Goal: Complete application form: Complete application form

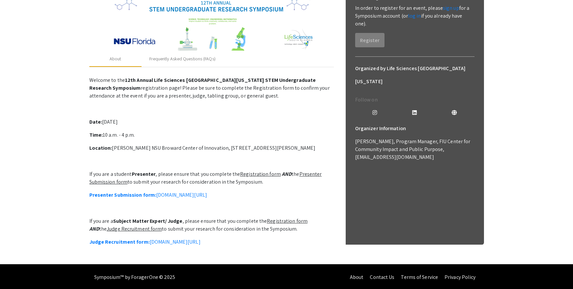
scroll to position [123, 0]
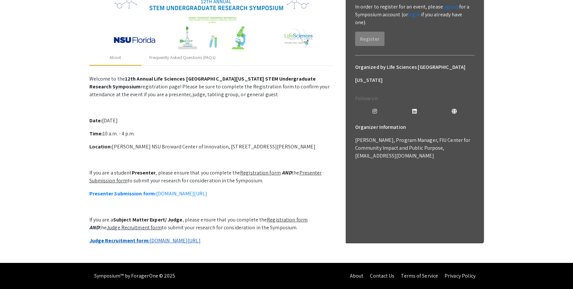
click at [150, 237] on link "Judge Recruitment form: [DOMAIN_NAME][URL]" at bounding box center [144, 240] width 111 height 7
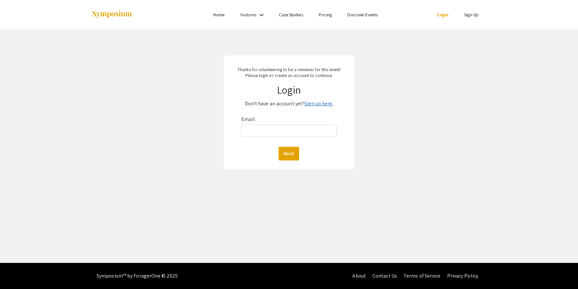
click at [324, 105] on link "Sign up here." at bounding box center [319, 103] width 29 height 7
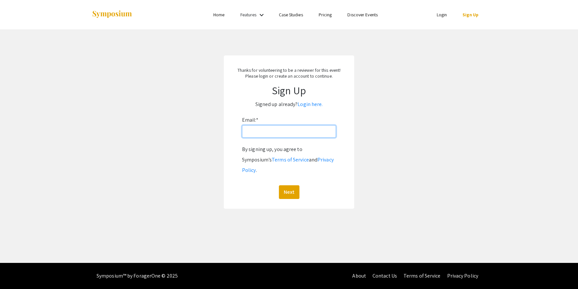
click at [265, 134] on input "Email: *" at bounding box center [289, 131] width 94 height 12
type input "kduraisa@nova.edu"
click at [292, 185] on button "Next" at bounding box center [289, 192] width 21 height 14
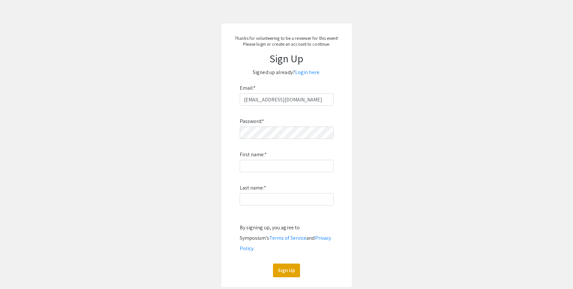
scroll to position [72, 0]
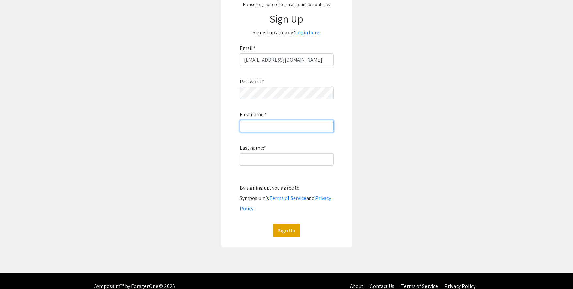
click at [258, 123] on input "First name: *" at bounding box center [287, 126] width 94 height 12
type input "kempuraj"
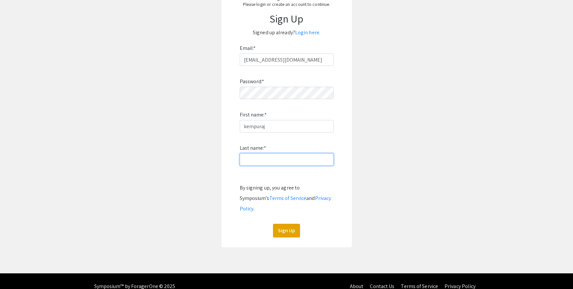
type input "duraisamy"
click at [286, 224] on button "Sign Up" at bounding box center [286, 231] width 27 height 14
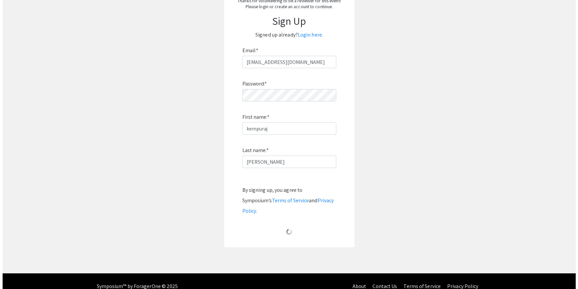
scroll to position [0, 0]
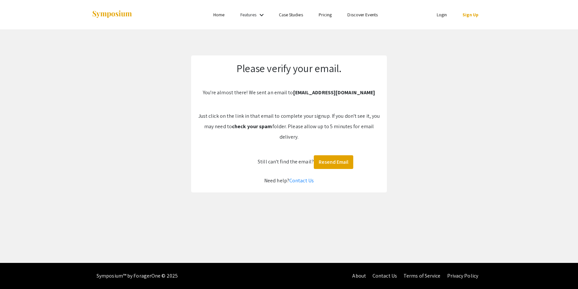
click at [347, 208] on div "Skip navigation Home Features keyboard_arrow_down Case Studies Pricing Discover…" at bounding box center [289, 131] width 578 height 263
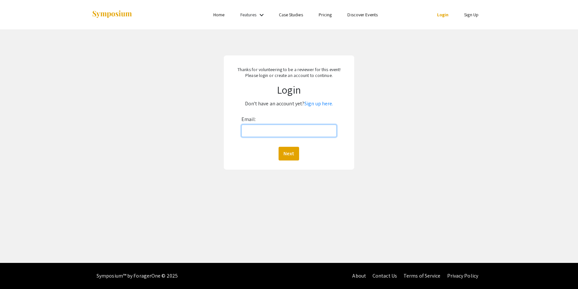
click at [262, 132] on input "Email:" at bounding box center [289, 131] width 95 height 12
type input "kduraisa@nova.edu"
click at [382, 149] on div "Thanks for volunteering to be a reviewer for this event! Please login or create…" at bounding box center [289, 112] width 588 height 166
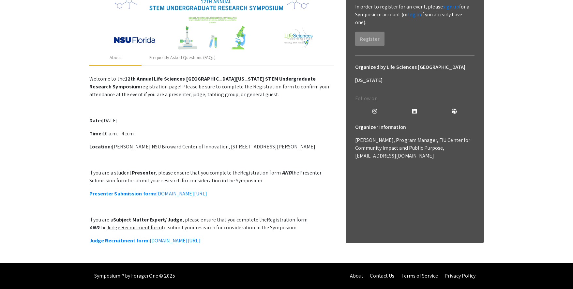
scroll to position [123, 0]
click at [133, 237] on strong "Judge Recruitment form:" at bounding box center [119, 240] width 60 height 7
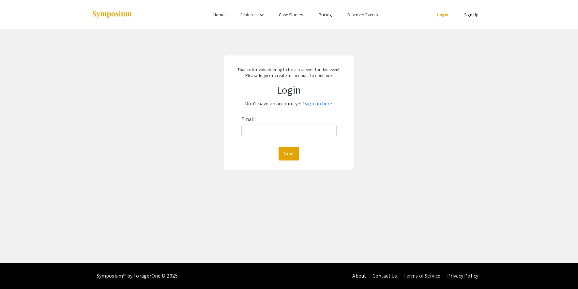
click at [440, 14] on link "Login" at bounding box center [443, 15] width 12 height 6
click at [442, 14] on link "Login" at bounding box center [443, 15] width 12 height 6
click at [446, 17] on link "Login" at bounding box center [443, 15] width 12 height 6
click at [252, 14] on link "Features" at bounding box center [249, 15] width 16 height 6
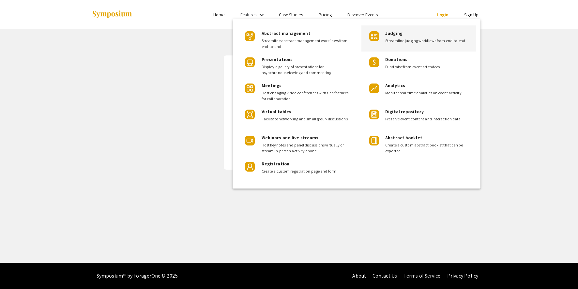
click at [402, 39] on span "Streamline judging workflows from end-to-end" at bounding box center [428, 41] width 86 height 6
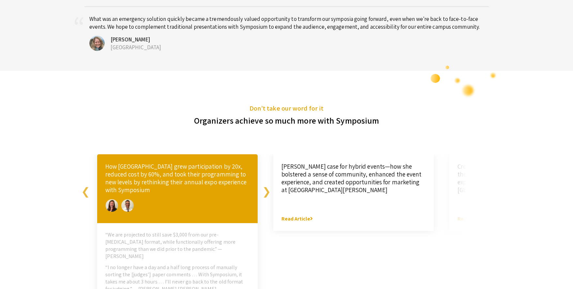
scroll to position [1262, 0]
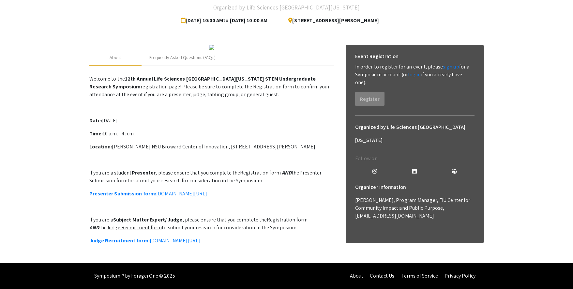
scroll to position [98, 0]
click at [135, 197] on strong "Presenter Submission form:" at bounding box center [122, 193] width 67 height 7
click at [162, 237] on link "Judge Recruitment form: symposium.foragerone.com/lssfsymposium2025/recruitment/…" at bounding box center [144, 240] width 111 height 7
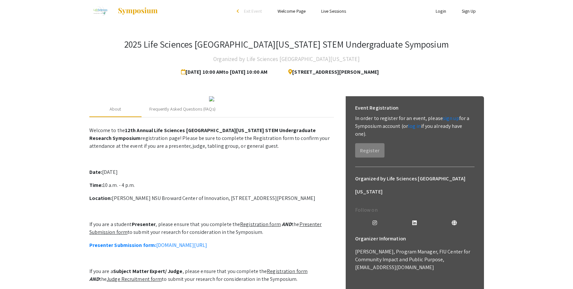
scroll to position [0, 0]
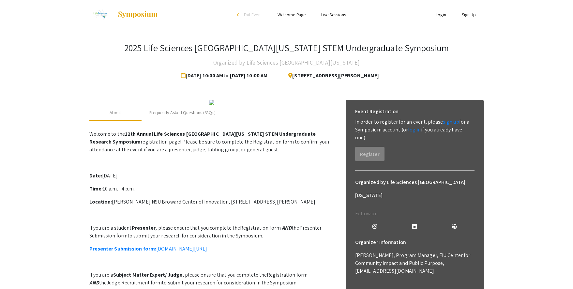
click at [444, 62] on div "2025 Life Sciences South Florida STEM Undergraduate Symposium Organized by Life…" at bounding box center [286, 62] width 395 height 40
click at [497, 72] on app-registration-page-preview "2025 Life Sciences South Florida STEM Undergraduate Symposium Organized by Life…" at bounding box center [286, 173] width 573 height 289
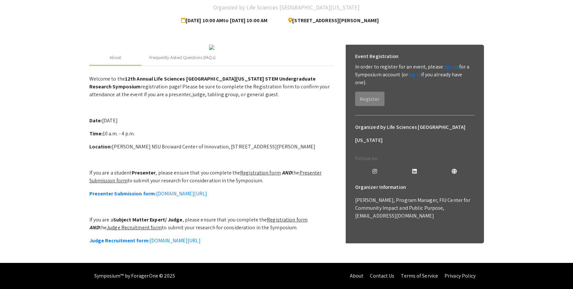
scroll to position [98, 0]
